Goal: Task Accomplishment & Management: Manage account settings

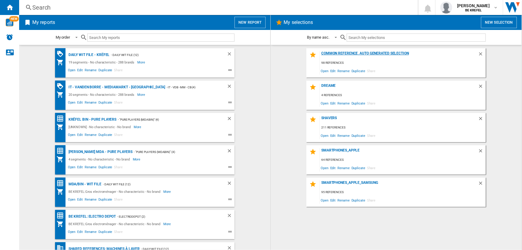
click at [338, 53] on div "Common reference, auto generated selection" at bounding box center [399, 55] width 158 height 8
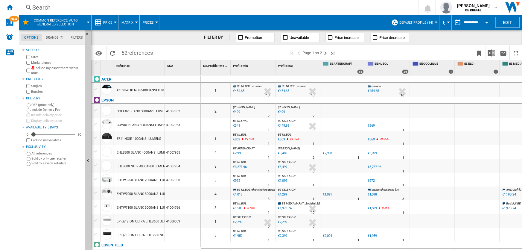
click at [86, 22] on div "Common reference, auto generated selection" at bounding box center [55, 22] width 66 height 15
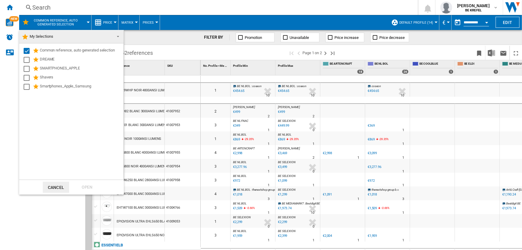
click at [63, 185] on button "Cancel" at bounding box center [56, 187] width 26 height 11
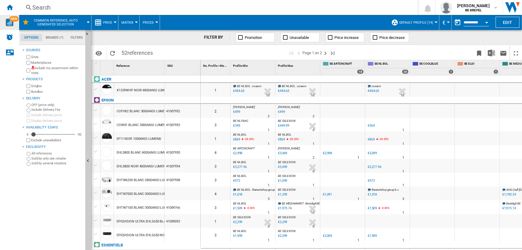
click at [8, 22] on img "WiseCard" at bounding box center [10, 23] width 8 height 8
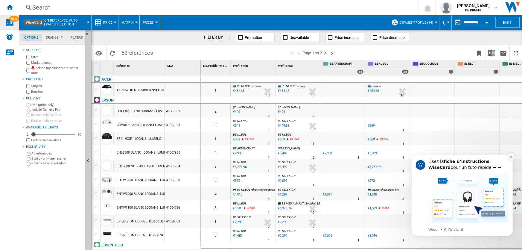
click at [511, 157] on icon "Dismiss notification" at bounding box center [511, 156] width 3 height 3
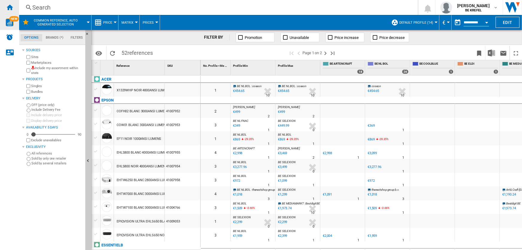
click at [9, 7] on ng-md-icon "Home" at bounding box center [9, 7] width 7 height 7
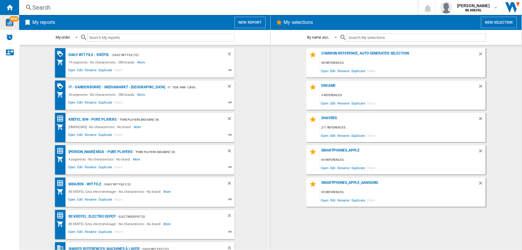
click at [499, 21] on button "New selection" at bounding box center [499, 22] width 36 height 11
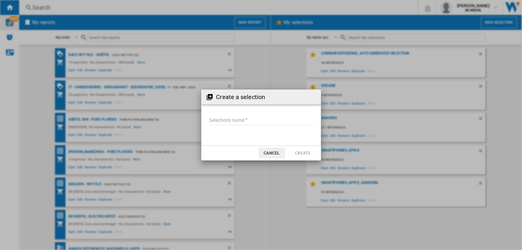
click at [253, 119] on input "Selection's name'" at bounding box center [261, 120] width 104 height 9
type input "***"
click at [303, 155] on button "Create" at bounding box center [303, 153] width 26 height 11
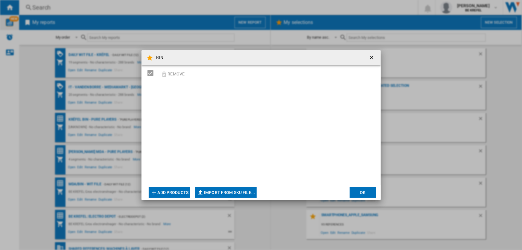
click at [174, 193] on button "Add products" at bounding box center [170, 192] width 42 height 11
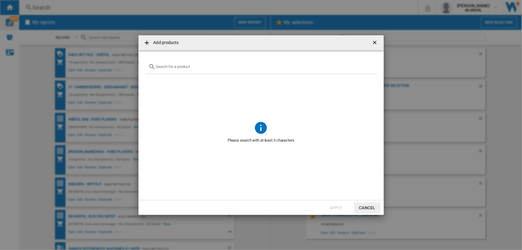
click at [146, 43] on ng-md-icon at bounding box center [146, 42] width 7 height 7
click at [375, 43] on ng-md-icon "getI18NText('BUTTONS.CLOSE_DIALOG')" at bounding box center [375, 42] width 7 height 7
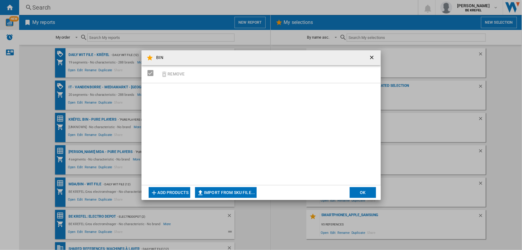
drag, startPoint x: 209, startPoint y: 118, endPoint x: 203, endPoint y: 116, distance: 5.4
click at [209, 118] on div at bounding box center [261, 134] width 239 height 102
drag, startPoint x: 148, startPoint y: 72, endPoint x: 149, endPoint y: 70, distance: 3.1
click at [148, 73] on div "SELECTIONS.EDITION_POPUP.SELECT_DESELECT" at bounding box center [151, 73] width 6 height 6
click at [364, 191] on button "OK" at bounding box center [363, 192] width 26 height 11
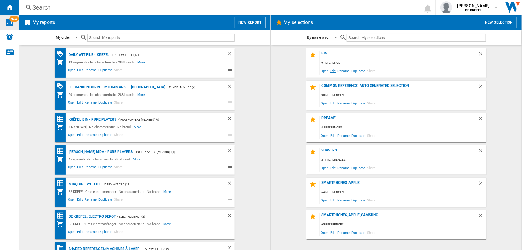
click at [335, 72] on span "Edit" at bounding box center [332, 71] width 7 height 8
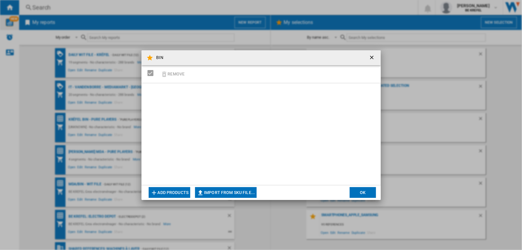
click at [175, 191] on button "Add products" at bounding box center [170, 192] width 42 height 11
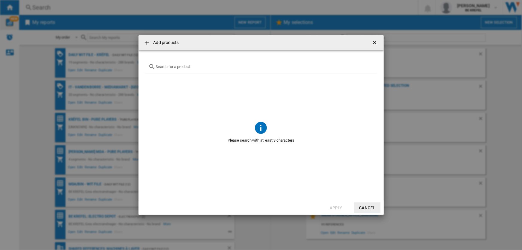
click at [247, 137] on span "Please search with at least 3 characters" at bounding box center [261, 140] width 231 height 11
click at [227, 69] on div "Add products ..." at bounding box center [261, 67] width 231 height 14
click at [212, 60] on div "Add products ..." at bounding box center [261, 67] width 231 height 14
click at [183, 69] on div "Add products ..." at bounding box center [261, 67] width 231 height 14
click at [183, 62] on div "Add products ..." at bounding box center [261, 67] width 231 height 14
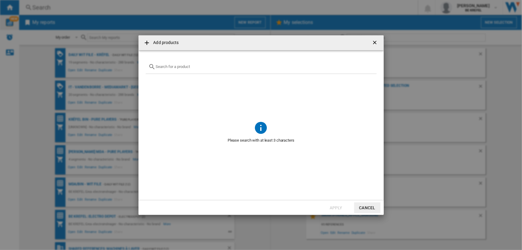
click at [165, 67] on input "Add products ..." at bounding box center [265, 66] width 218 height 4
type input "inbouw"
click at [146, 43] on ng-md-icon "Add products ..." at bounding box center [146, 42] width 7 height 7
click at [373, 207] on button "Cancel" at bounding box center [367, 207] width 26 height 11
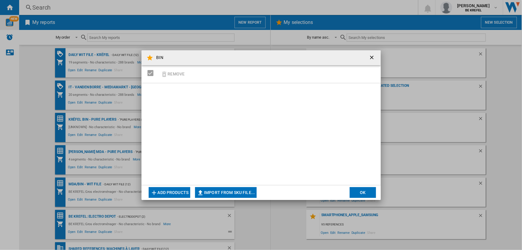
click at [357, 192] on button "OK" at bounding box center [363, 192] width 26 height 11
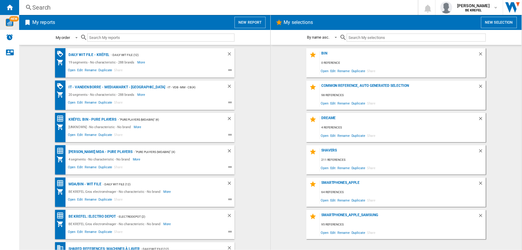
click at [76, 36] on span at bounding box center [74, 36] width 7 height 5
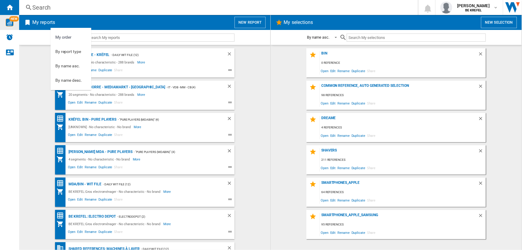
click at [257, 75] on md-backdrop at bounding box center [261, 125] width 522 height 250
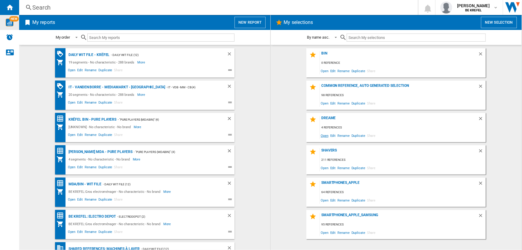
click at [324, 137] on span "Open" at bounding box center [325, 135] width 10 height 8
click at [489, 19] on button "New selection" at bounding box center [499, 22] width 36 height 11
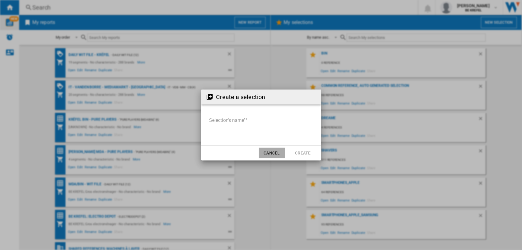
click at [265, 152] on button "Cancel" at bounding box center [272, 153] width 26 height 11
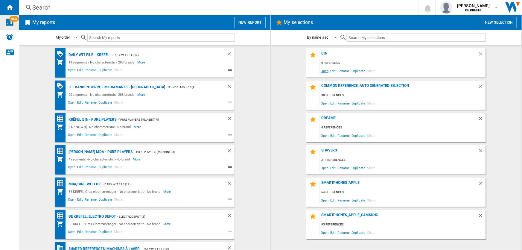
click at [329, 72] on span "Open" at bounding box center [325, 71] width 10 height 8
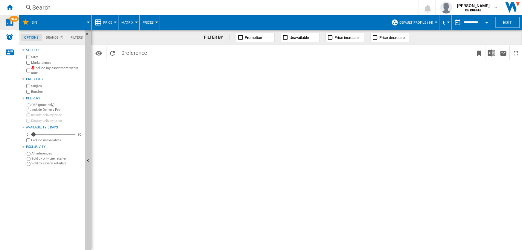
click at [79, 38] on md-tab-item "Filters" at bounding box center [76, 37] width 19 height 7
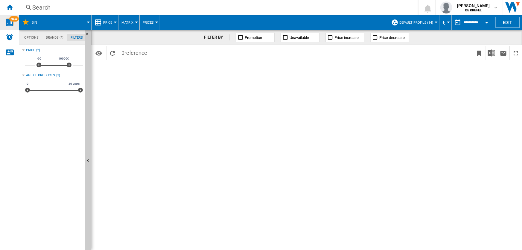
scroll to position [39, 0]
click at [30, 37] on md-tab-item "Options" at bounding box center [32, 37] width 22 height 7
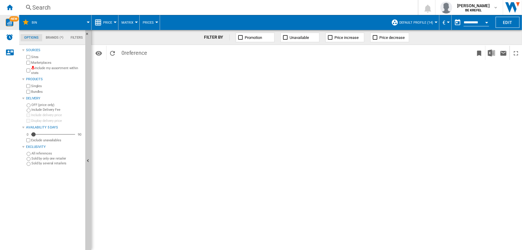
click at [90, 24] on md-menu "BIN" at bounding box center [55, 22] width 72 height 15
click at [88, 20] on md-menu "BIN" at bounding box center [55, 22] width 72 height 15
click at [88, 23] on span at bounding box center [66, 22] width 43 height 15
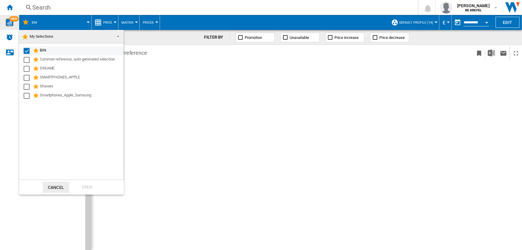
click at [27, 52] on div "Select" at bounding box center [27, 51] width 6 height 6
click at [121, 36] on md-select-value "My Selections" at bounding box center [71, 36] width 104 height 13
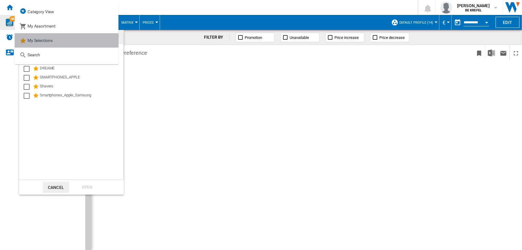
click at [117, 36] on md-option "My Selections" at bounding box center [67, 40] width 104 height 14
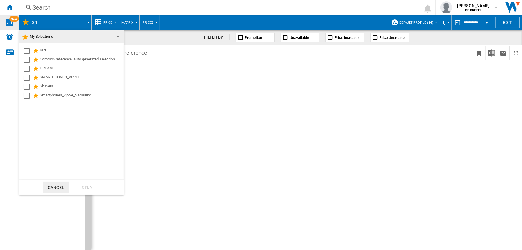
click at [160, 57] on md-backdrop at bounding box center [261, 125] width 522 height 250
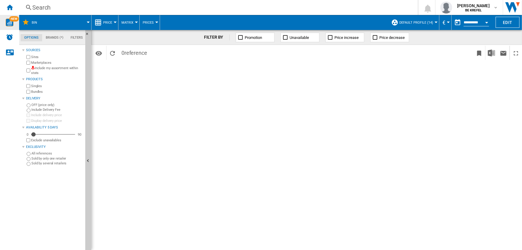
click at [87, 21] on span at bounding box center [66, 22] width 43 height 15
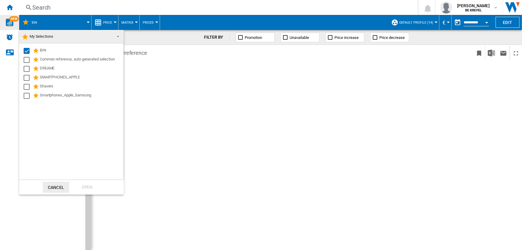
click at [202, 113] on md-backdrop at bounding box center [261, 125] width 522 height 250
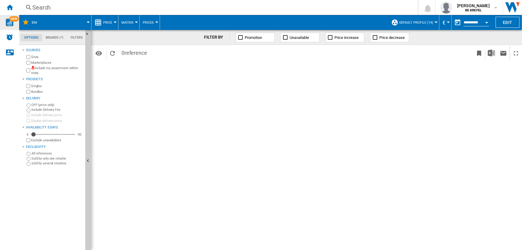
click at [75, 38] on md-tab-item "Filters" at bounding box center [76, 37] width 19 height 7
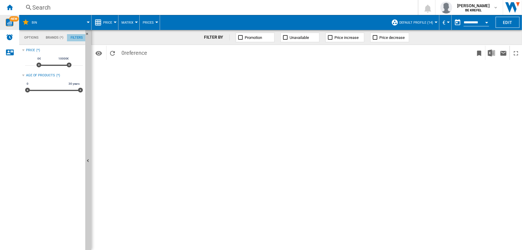
scroll to position [39, 0]
click at [110, 25] on button "Price" at bounding box center [109, 22] width 12 height 15
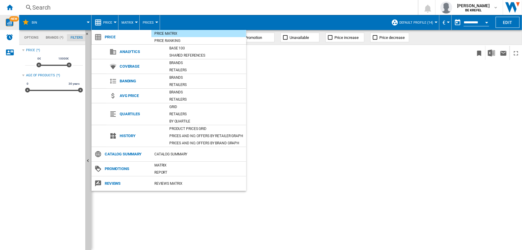
click at [304, 118] on md-backdrop at bounding box center [261, 125] width 522 height 250
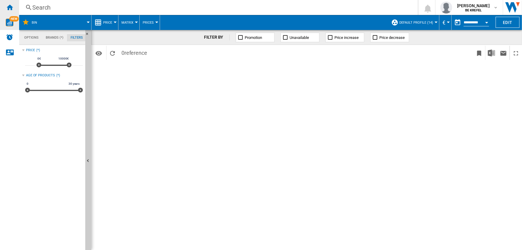
click at [7, 9] on ng-md-icon "Home" at bounding box center [9, 7] width 7 height 7
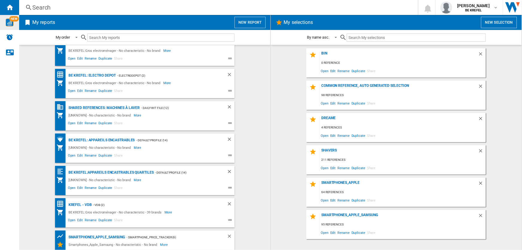
scroll to position [150, 0]
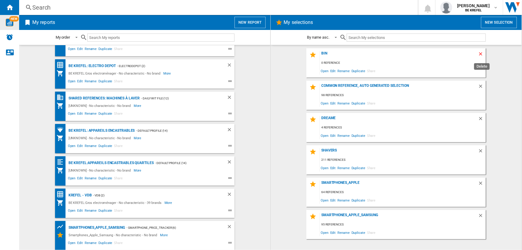
click at [481, 54] on ng-md-icon "Delete" at bounding box center [481, 54] width 7 height 7
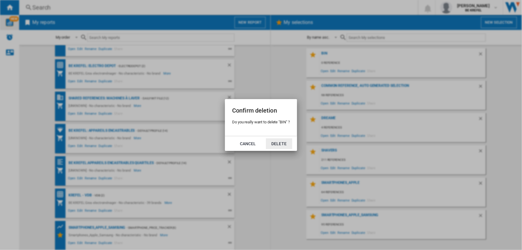
click at [286, 141] on button "Delete" at bounding box center [279, 143] width 26 height 11
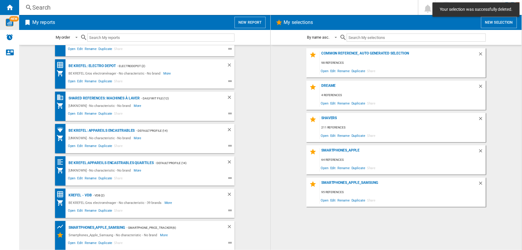
click at [521, 51] on md-content "Common reference, auto generated selection 98 references Open Edit Rename Dupli…" at bounding box center [396, 147] width 251 height 205
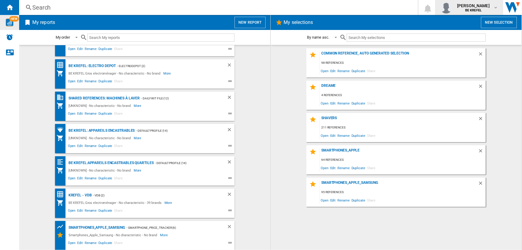
click at [469, 8] on b "BE KREFEL" at bounding box center [473, 10] width 16 height 4
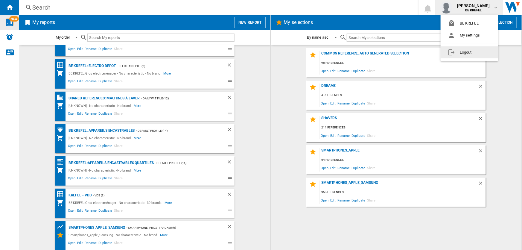
click at [465, 50] on button "Logout" at bounding box center [469, 52] width 57 height 12
